Goal: Information Seeking & Learning: Learn about a topic

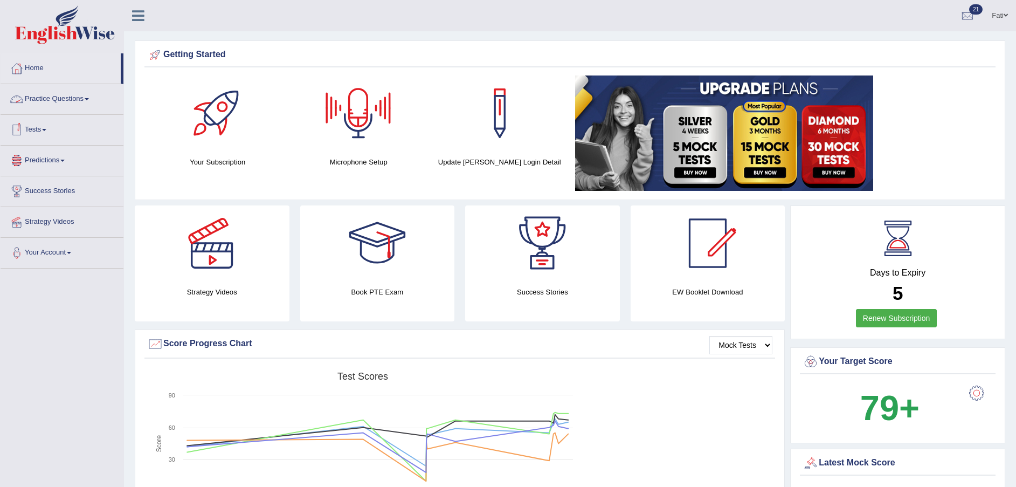
click at [58, 95] on link "Practice Questions" at bounding box center [62, 97] width 123 height 27
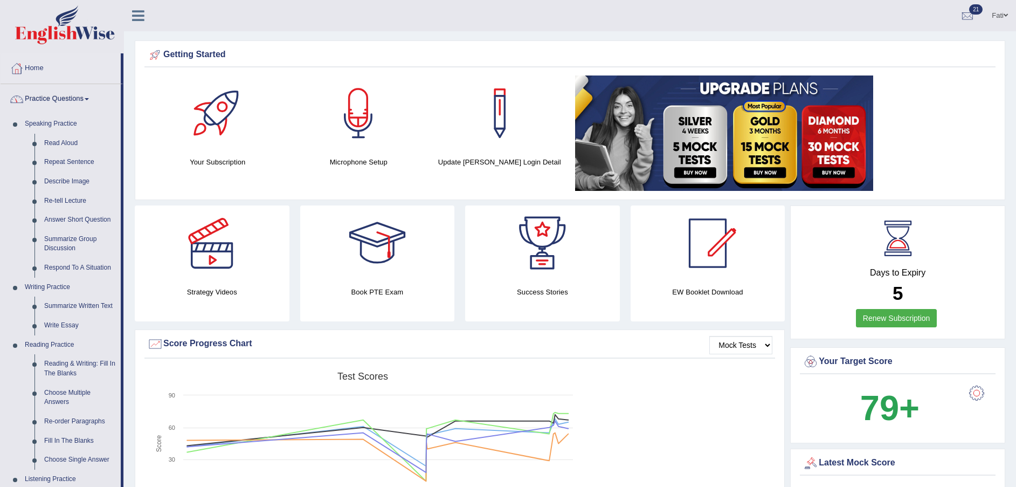
click at [52, 96] on link "Practice Questions" at bounding box center [61, 97] width 120 height 27
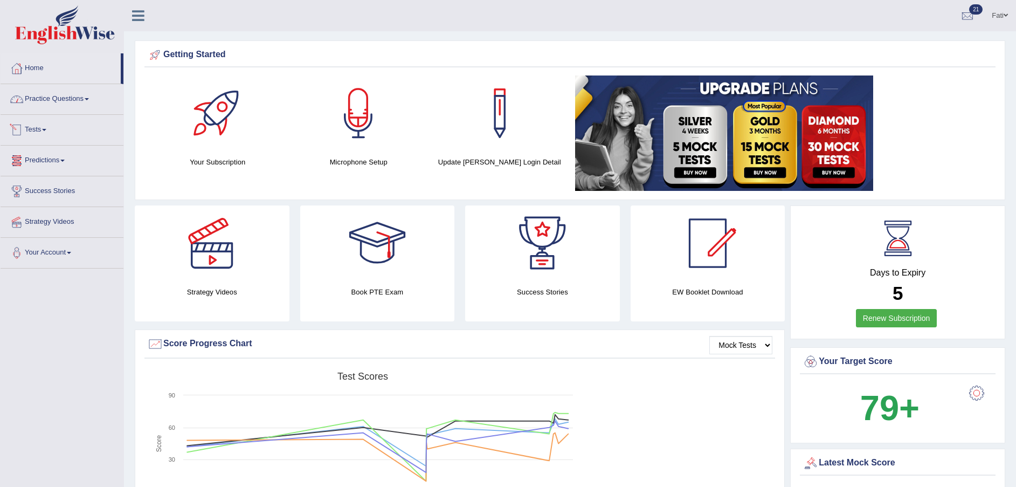
click at [41, 132] on link "Tests" at bounding box center [62, 128] width 123 height 27
click at [38, 190] on link "History" at bounding box center [70, 192] width 101 height 19
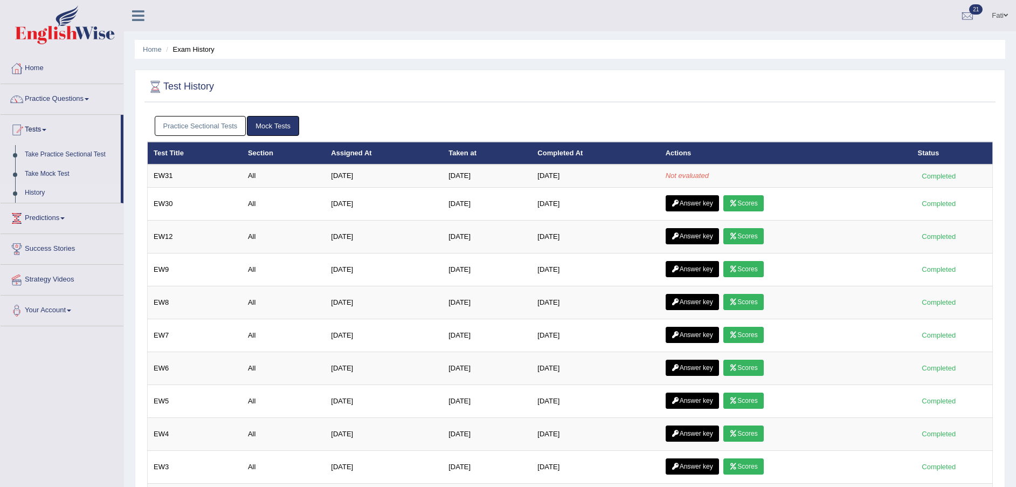
click at [342, 176] on td "Jul 23, 2025" at bounding box center [383, 175] width 117 height 23
click at [703, 231] on link "Answer key" at bounding box center [691, 236] width 53 height 16
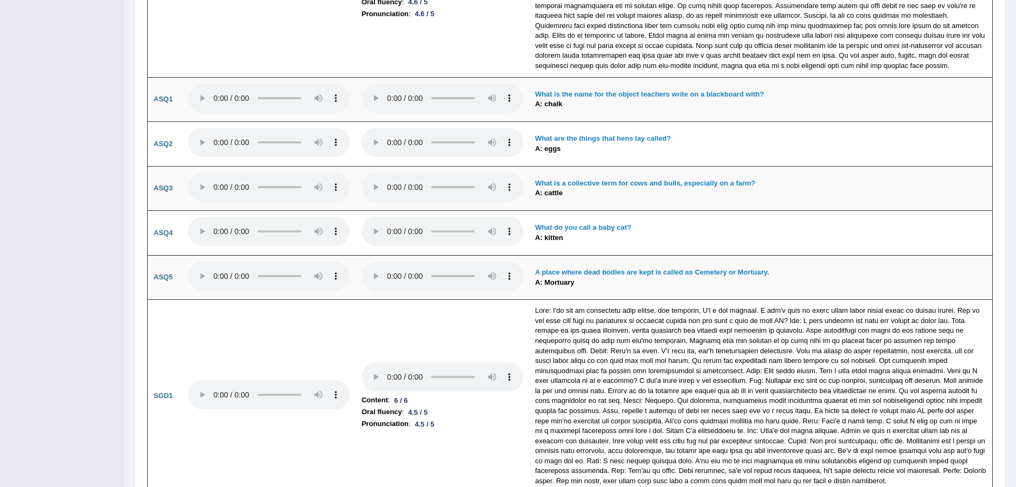
scroll to position [2829, 0]
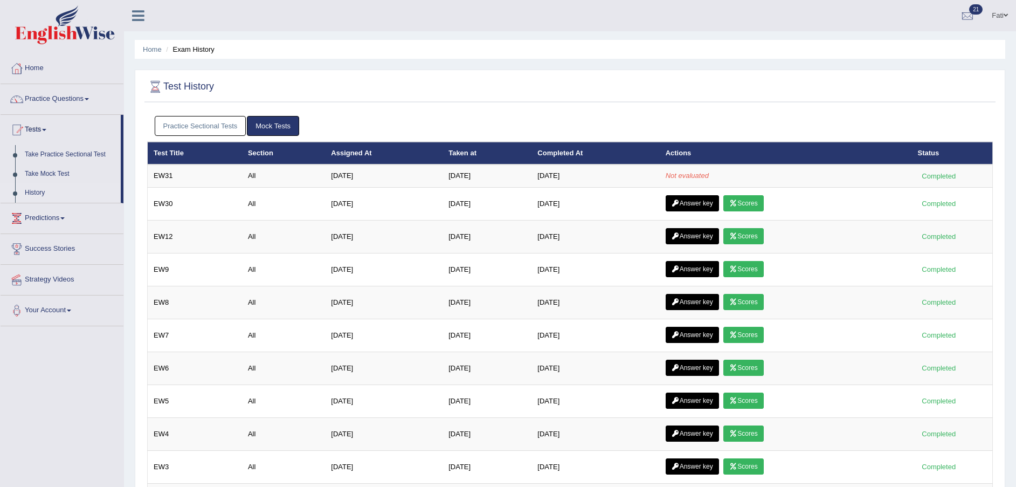
click at [707, 200] on link "Answer key" at bounding box center [691, 203] width 53 height 16
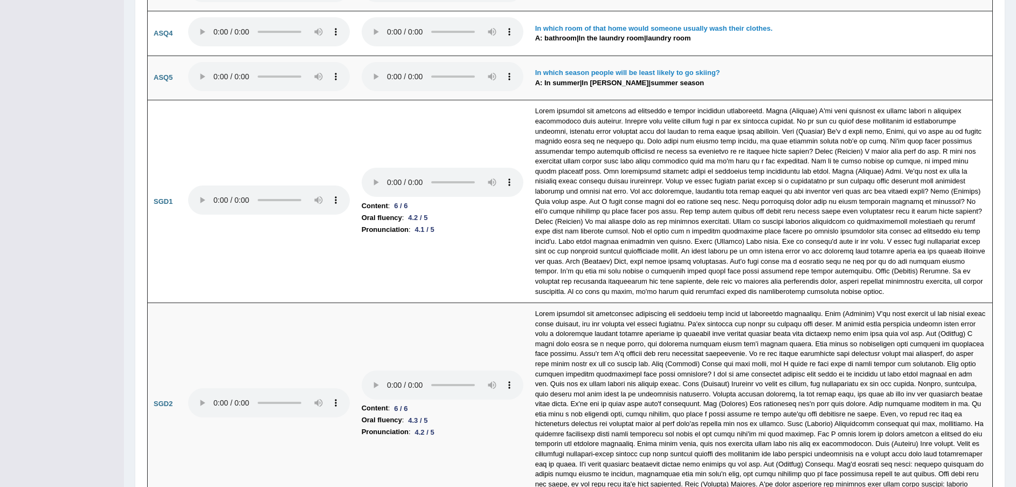
scroll to position [3233, 0]
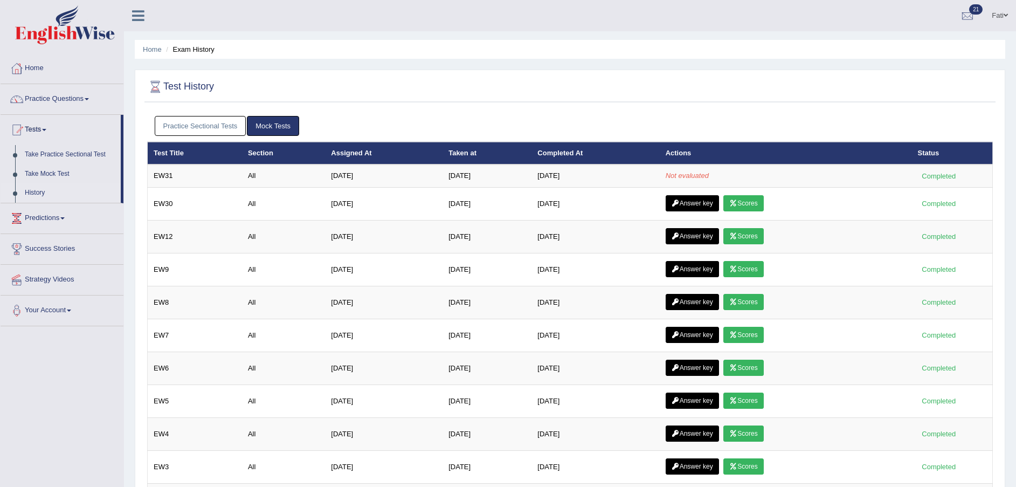
click at [698, 270] on link "Answer key" at bounding box center [691, 269] width 53 height 16
click at [693, 267] on link "Answer key" at bounding box center [691, 269] width 53 height 16
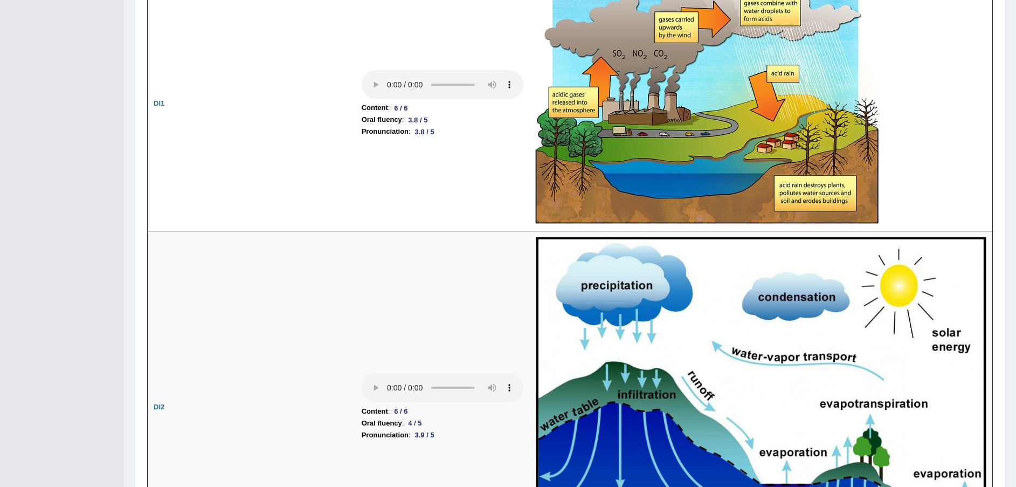
scroll to position [1616, 0]
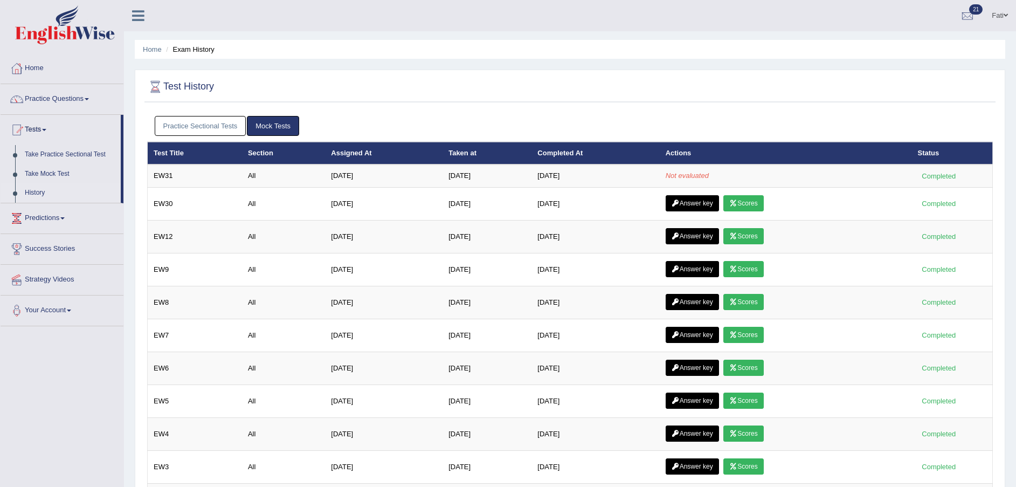
click at [747, 301] on link "Scores" at bounding box center [743, 302] width 40 height 16
click at [429, 35] on div "Home Exam History Test History Practice Sectional Tests Mock Tests Test Title S…" at bounding box center [570, 287] width 892 height 574
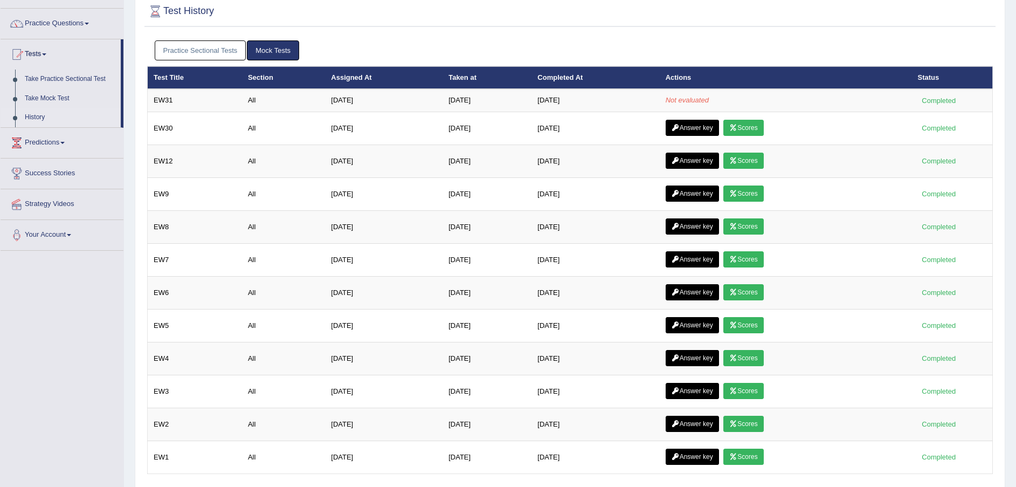
scroll to position [115, 0]
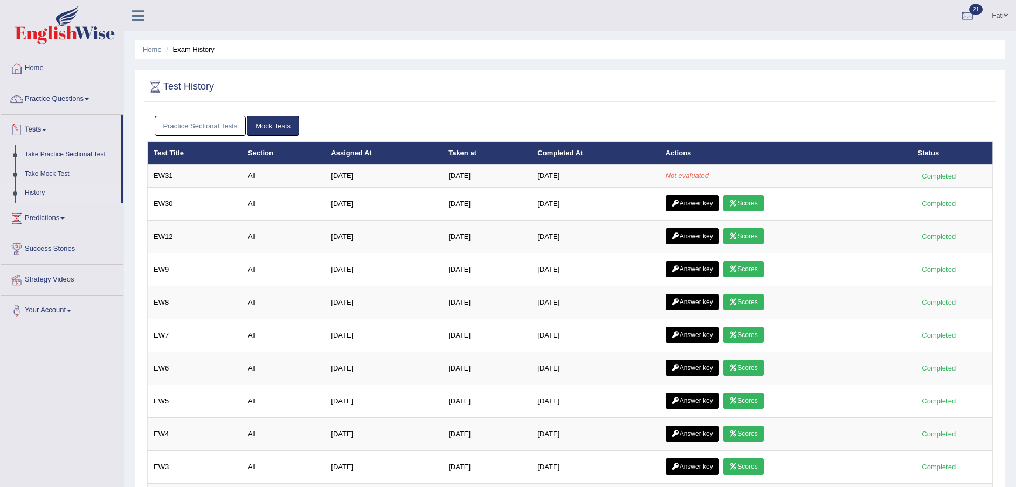
click at [47, 151] on link "Take Practice Sectional Test" at bounding box center [70, 154] width 101 height 19
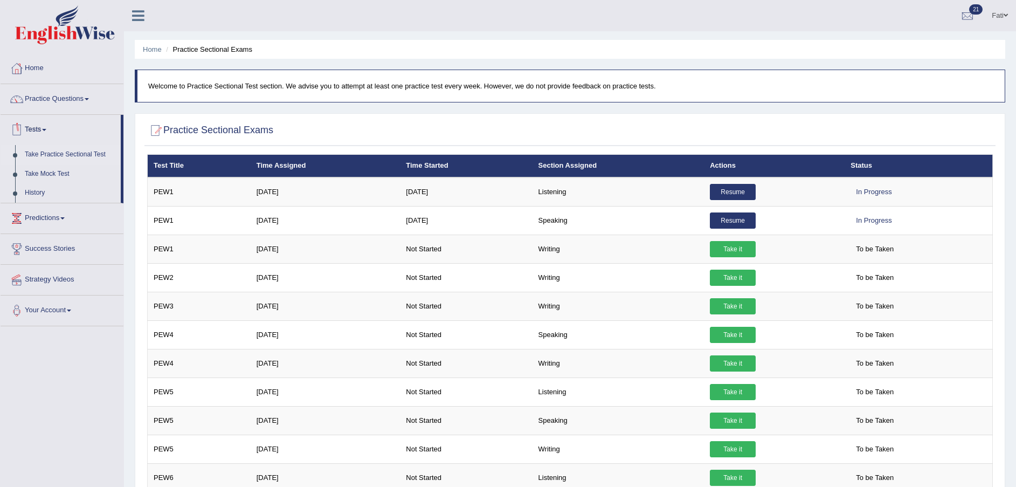
click at [37, 174] on link "Take Mock Test" at bounding box center [70, 173] width 101 height 19
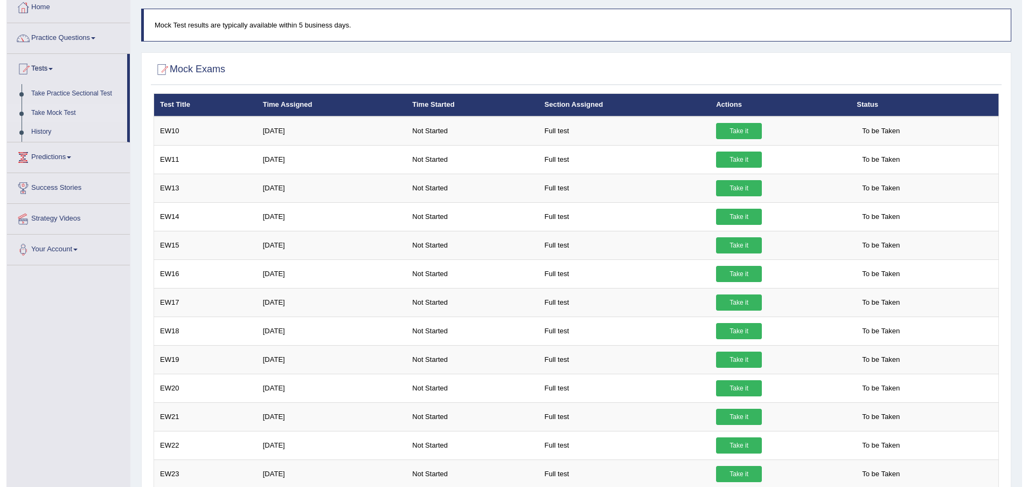
scroll to position [51, 0]
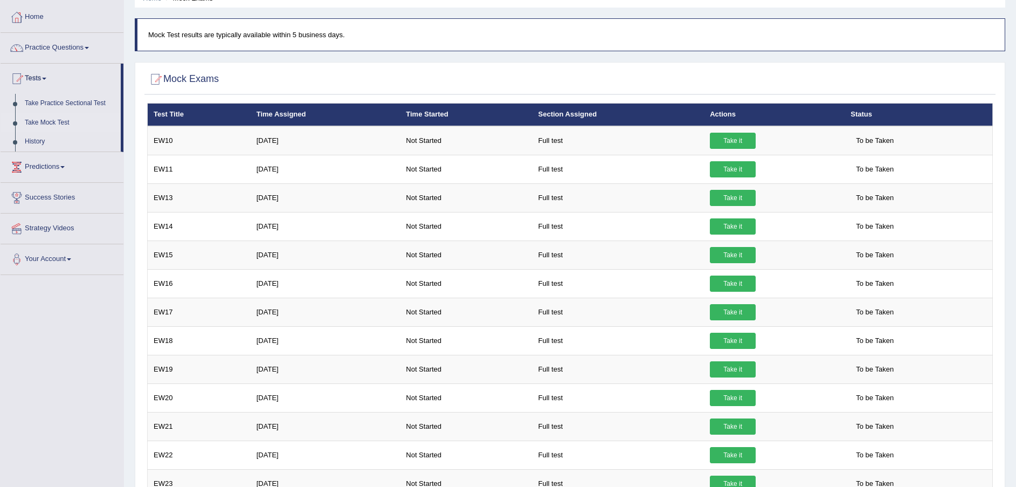
click at [716, 257] on link "Take it" at bounding box center [733, 255] width 46 height 16
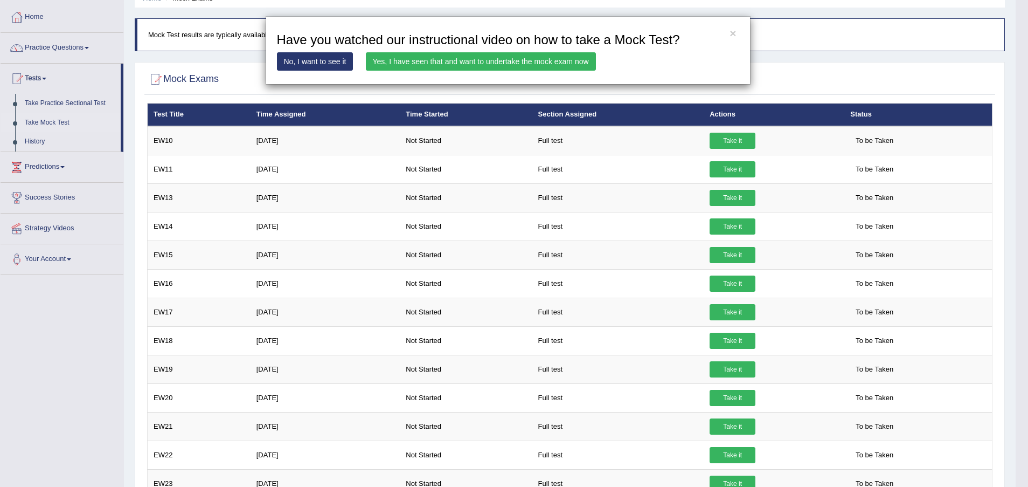
click at [542, 62] on link "Yes, I have seen that and want to undertake the mock exam now" at bounding box center [481, 61] width 230 height 18
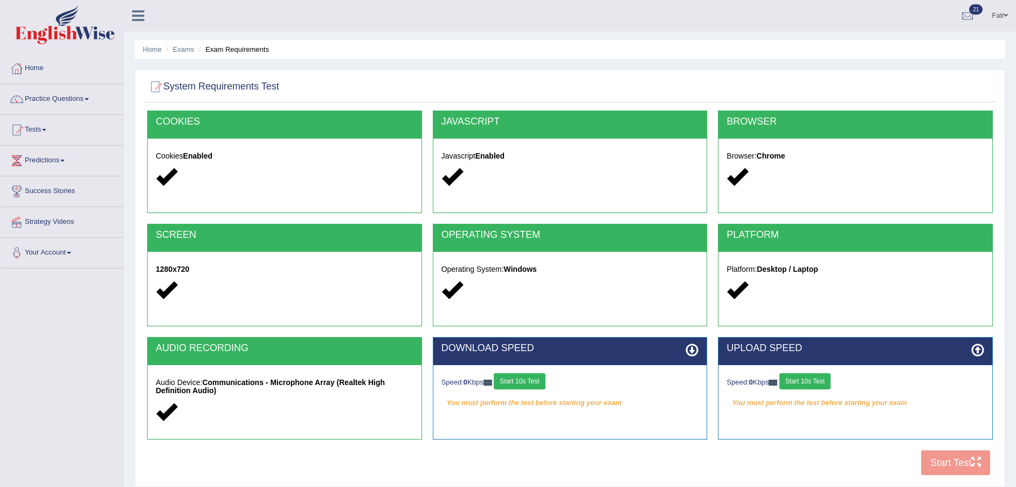
click at [519, 377] on button "Start 10s Test" at bounding box center [519, 381] width 51 height 16
click at [813, 381] on button "Start 10s Test" at bounding box center [804, 381] width 51 height 16
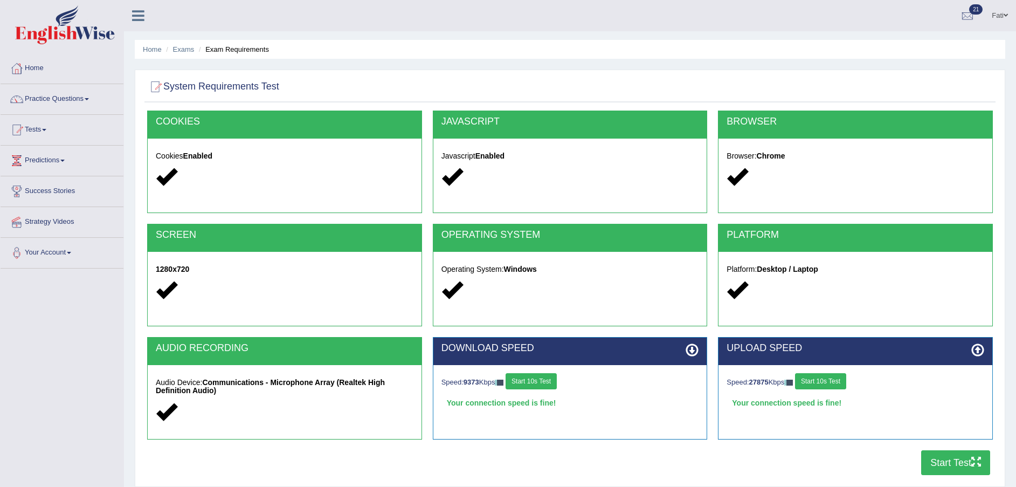
click at [795, 373] on button "Start 10s Test" at bounding box center [820, 381] width 51 height 16
click at [629, 16] on ul "Fati Toggle navigation Username: Fatimah Access Type: Online Subscription: Diam…" at bounding box center [704, 15] width 625 height 31
click at [943, 463] on button "Start Test" at bounding box center [955, 462] width 69 height 25
